Goal: Task Accomplishment & Management: Use online tool/utility

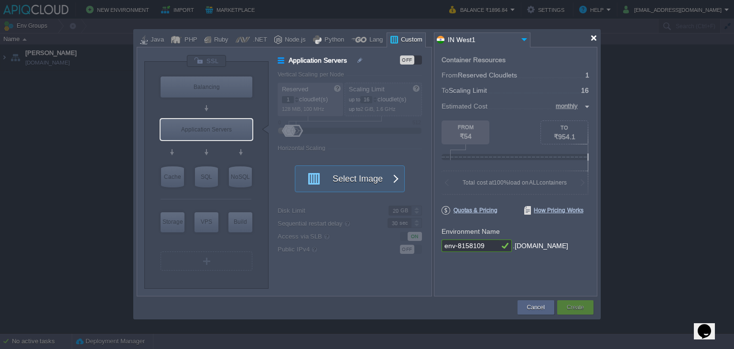
click at [594, 36] on div at bounding box center [593, 37] width 7 height 7
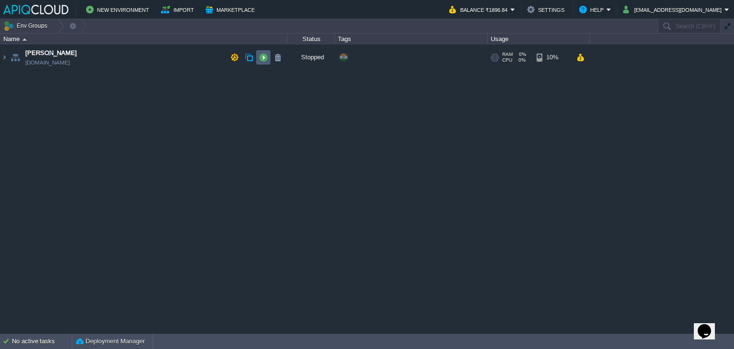
click at [265, 59] on button "button" at bounding box center [263, 57] width 9 height 9
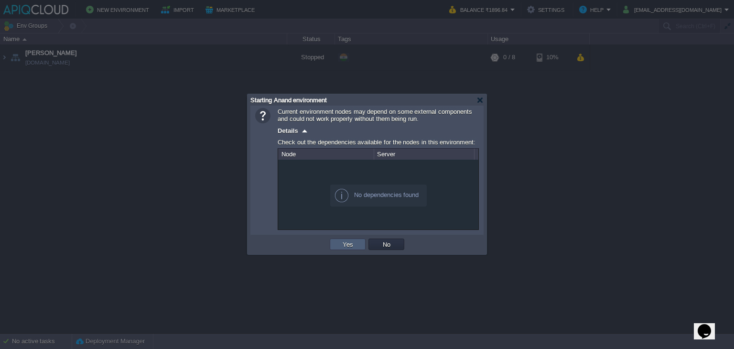
click at [348, 245] on button "Yes" at bounding box center [348, 244] width 16 height 9
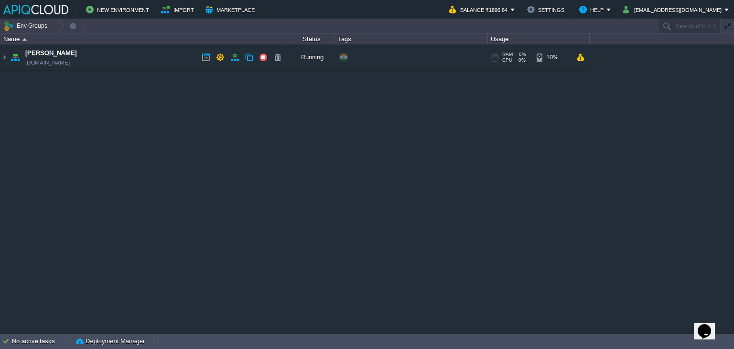
click at [193, 55] on td "Anand [DOMAIN_NAME]" at bounding box center [143, 57] width 287 height 26
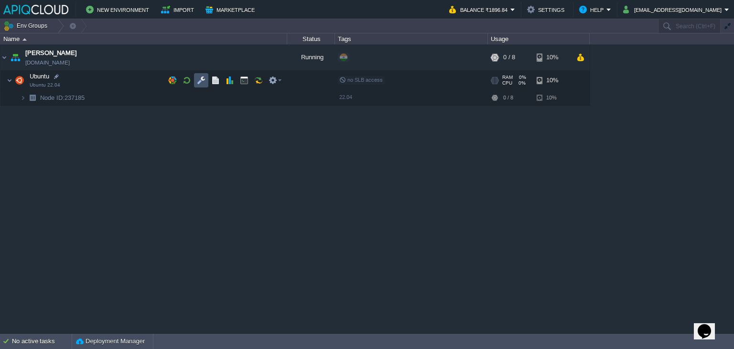
click at [201, 81] on button "button" at bounding box center [201, 80] width 9 height 9
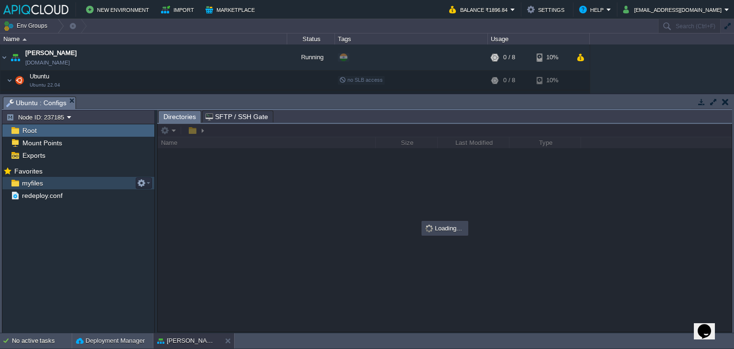
click at [31, 183] on span "myfiles" at bounding box center [32, 183] width 24 height 9
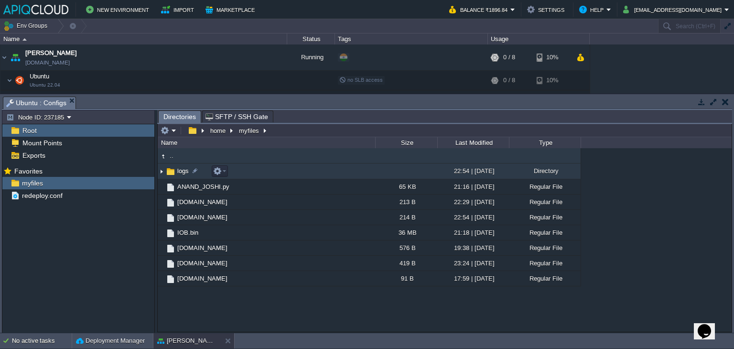
click at [162, 173] on img at bounding box center [162, 171] width 8 height 15
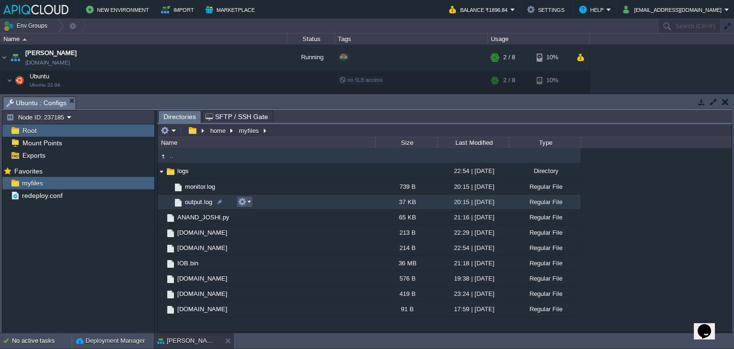
click at [245, 201] on button "button" at bounding box center [242, 201] width 9 height 9
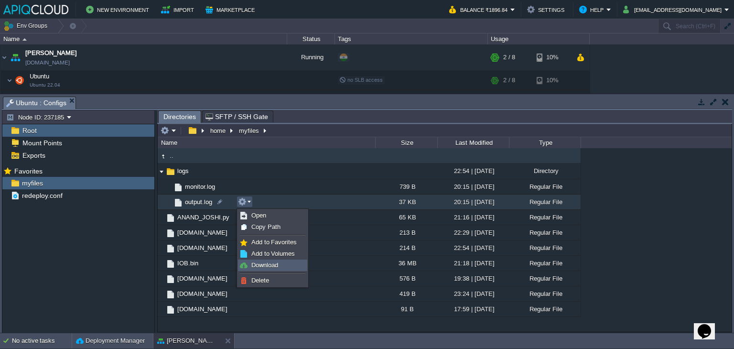
click at [268, 265] on span "Download" at bounding box center [264, 264] width 27 height 7
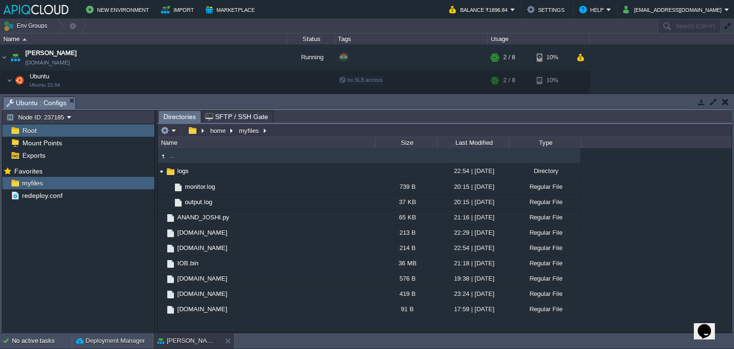
click at [725, 102] on button "button" at bounding box center [725, 101] width 7 height 9
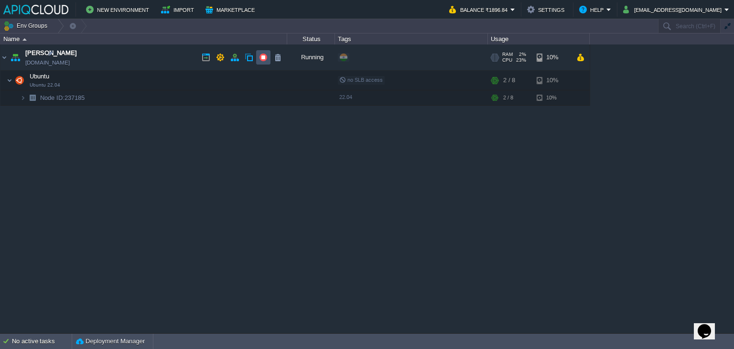
click at [264, 56] on button "button" at bounding box center [263, 57] width 9 height 9
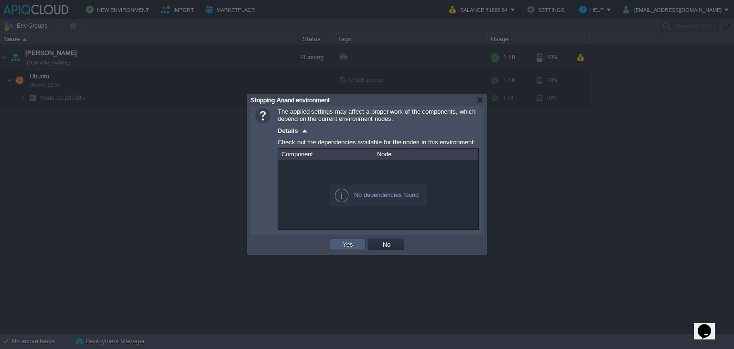
click at [340, 244] on button "Yes" at bounding box center [348, 244] width 16 height 9
